Goal: Information Seeking & Learning: Learn about a topic

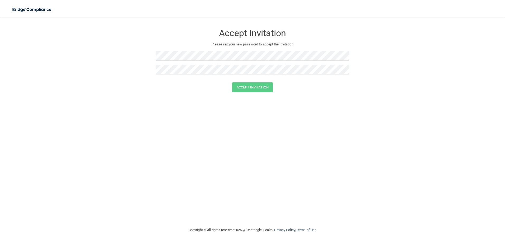
click at [259, 27] on div "Accept Invitation" at bounding box center [252, 31] width 193 height 19
click at [20, 8] on img at bounding box center [32, 9] width 49 height 11
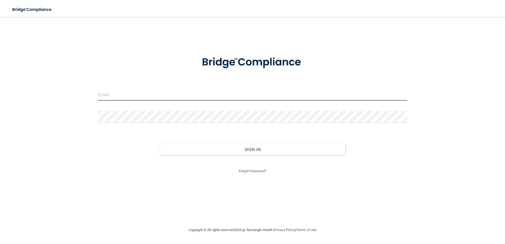
type input "[PERSON_NAME][EMAIL_ADDRESS][DOMAIN_NAME]"
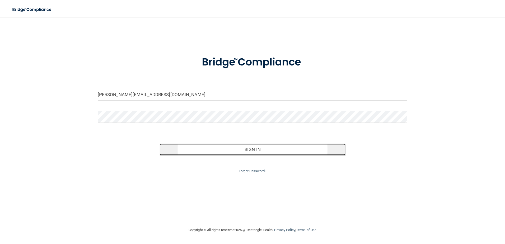
click at [259, 147] on button "Sign In" at bounding box center [252, 150] width 186 height 12
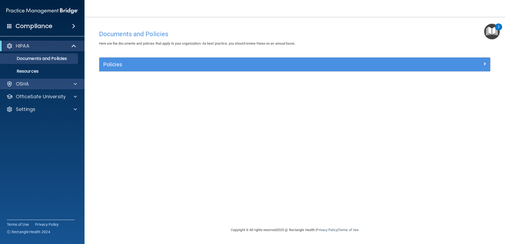
click at [34, 88] on div "OSHA" at bounding box center [42, 84] width 85 height 11
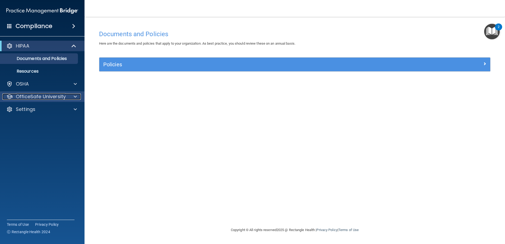
click at [32, 96] on p "OfficeSafe University" at bounding box center [41, 96] width 50 height 6
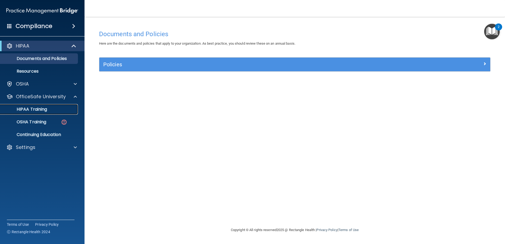
click at [38, 110] on p "HIPAA Training" at bounding box center [25, 109] width 44 height 5
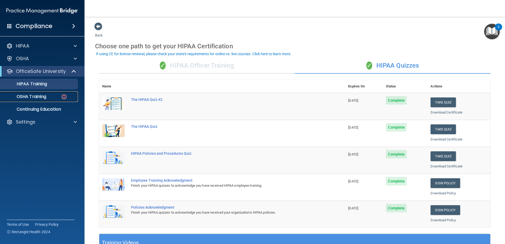
click at [38, 100] on link "OSHA Training" at bounding box center [36, 96] width 83 height 11
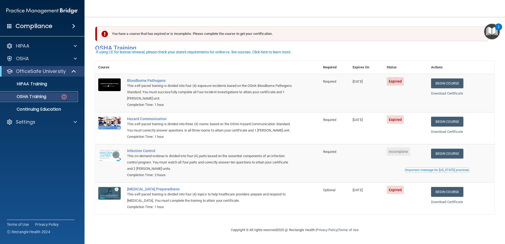
scroll to position [5, 0]
click at [451, 80] on link "Begin Course" at bounding box center [447, 83] width 32 height 10
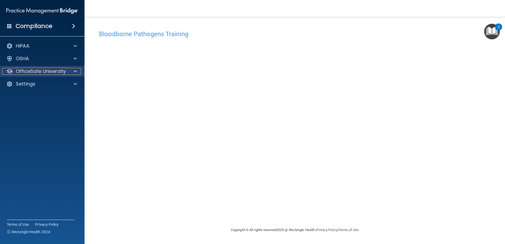
click at [36, 70] on p "OfficeSafe University" at bounding box center [41, 71] width 50 height 6
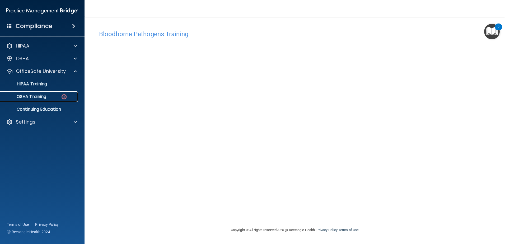
click at [50, 97] on div "OSHA Training" at bounding box center [39, 96] width 72 height 5
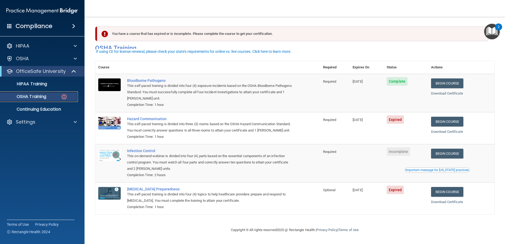
scroll to position [5, 0]
